Goal: Check status

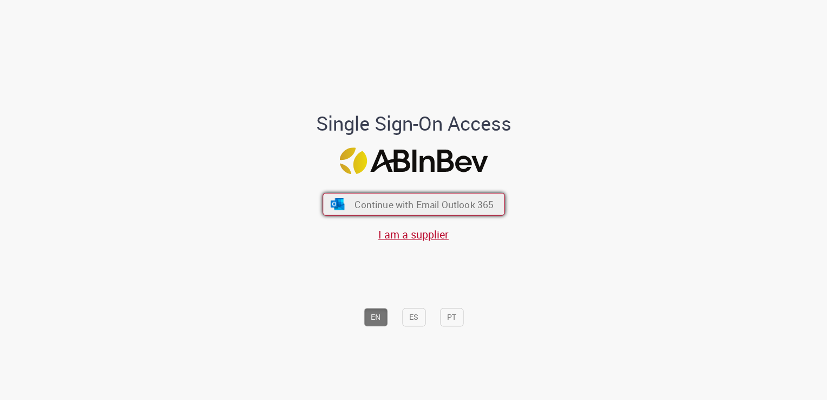
click at [464, 213] on button "Continue with Email Outlook 365" at bounding box center [414, 204] width 182 height 23
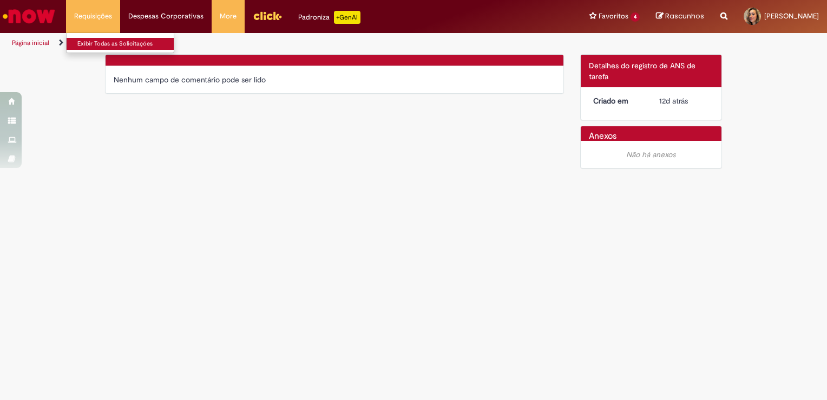
click at [102, 49] on link "Exibir Todas as Solicitações" at bounding box center [126, 44] width 119 height 12
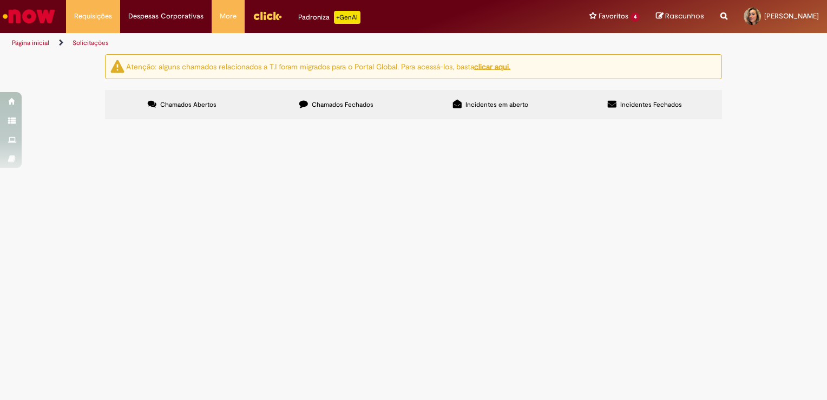
click at [335, 107] on span "Chamados Fechados" at bounding box center [343, 104] width 62 height 9
